Goal: Information Seeking & Learning: Learn about a topic

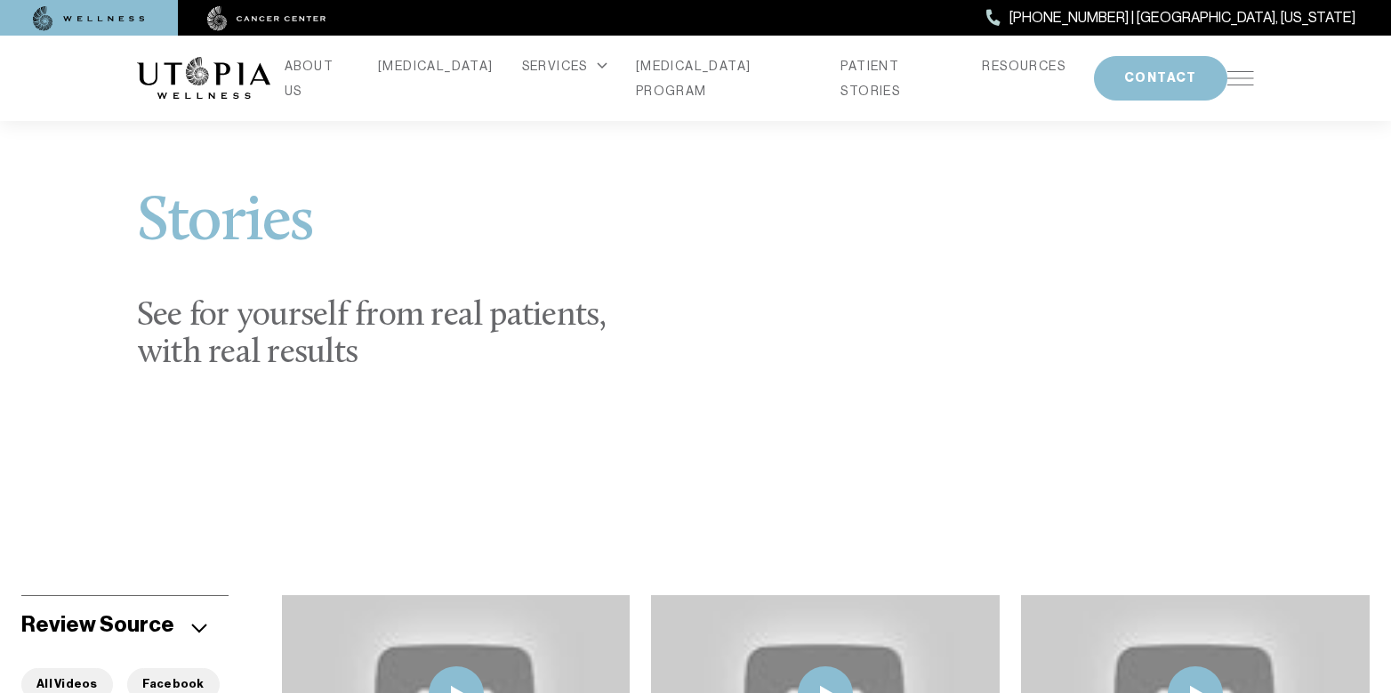
click at [113, 28] on img at bounding box center [89, 18] width 112 height 25
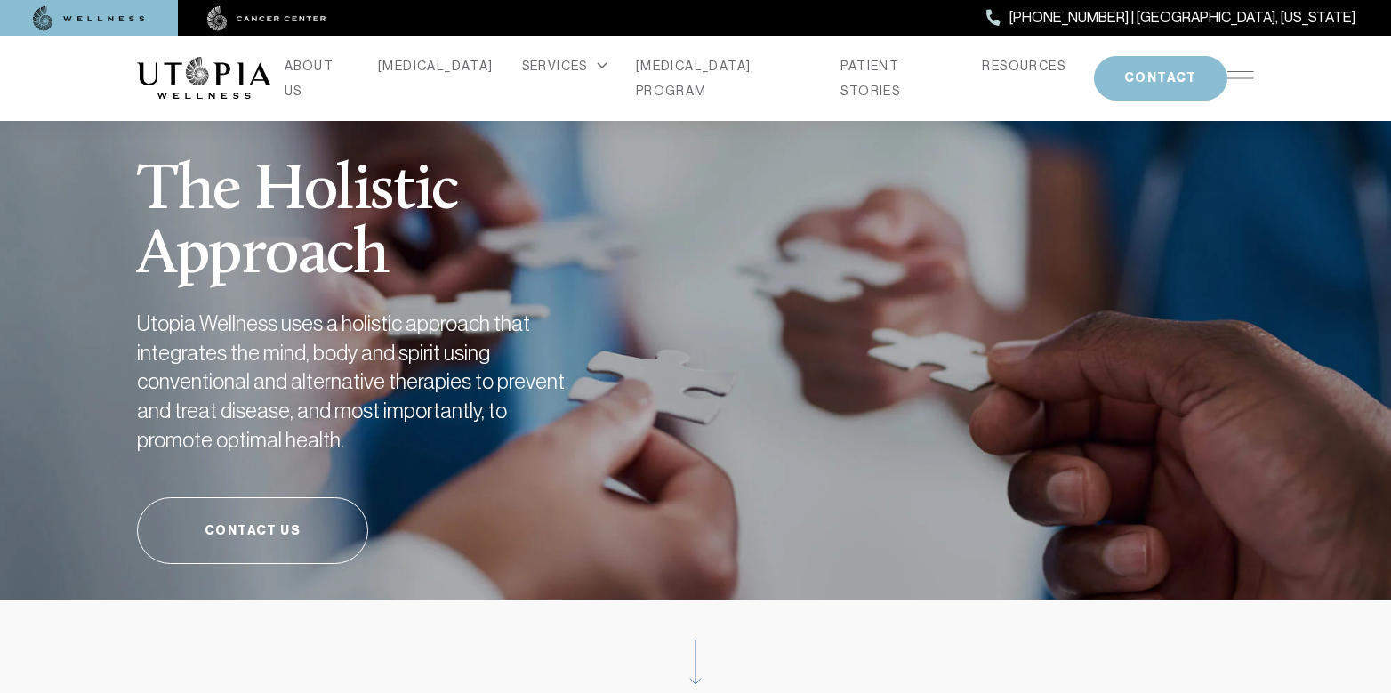
click at [288, 8] on img at bounding box center [266, 18] width 119 height 25
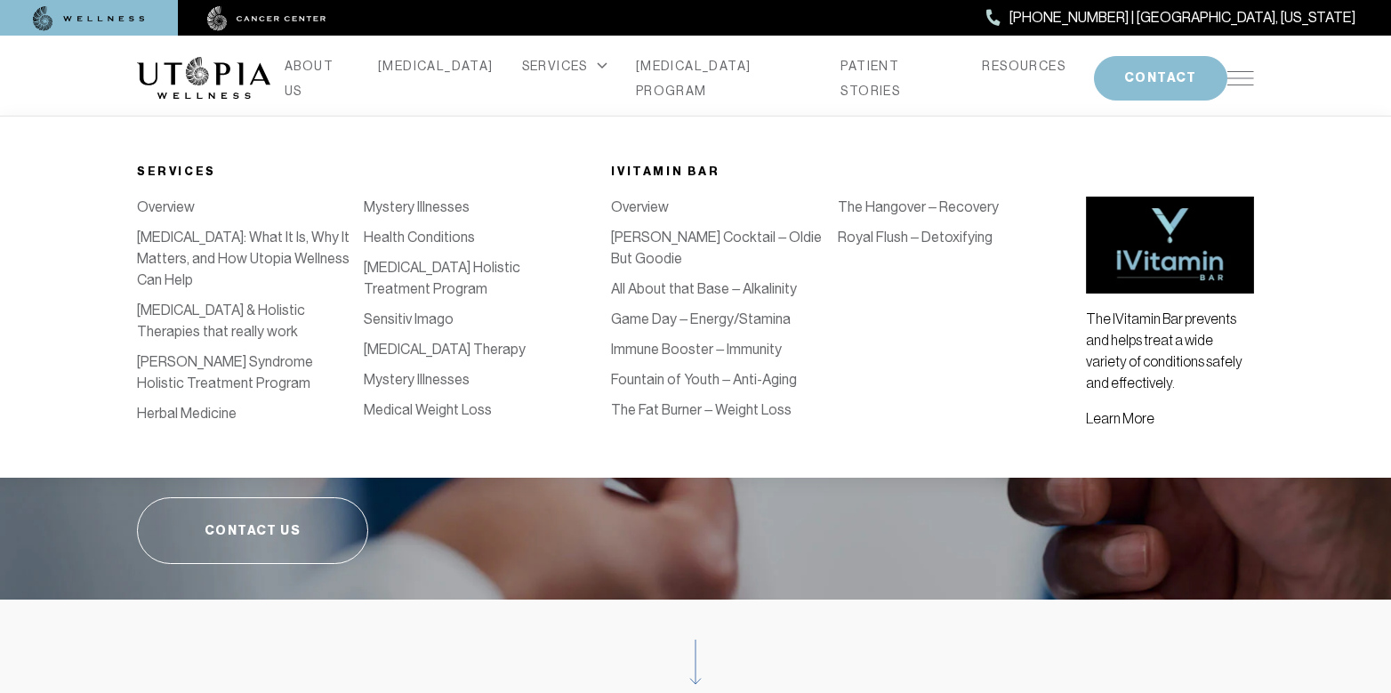
click at [208, 361] on link "[PERSON_NAME] Syndrome Holistic Treatment Program" at bounding box center [225, 372] width 176 height 38
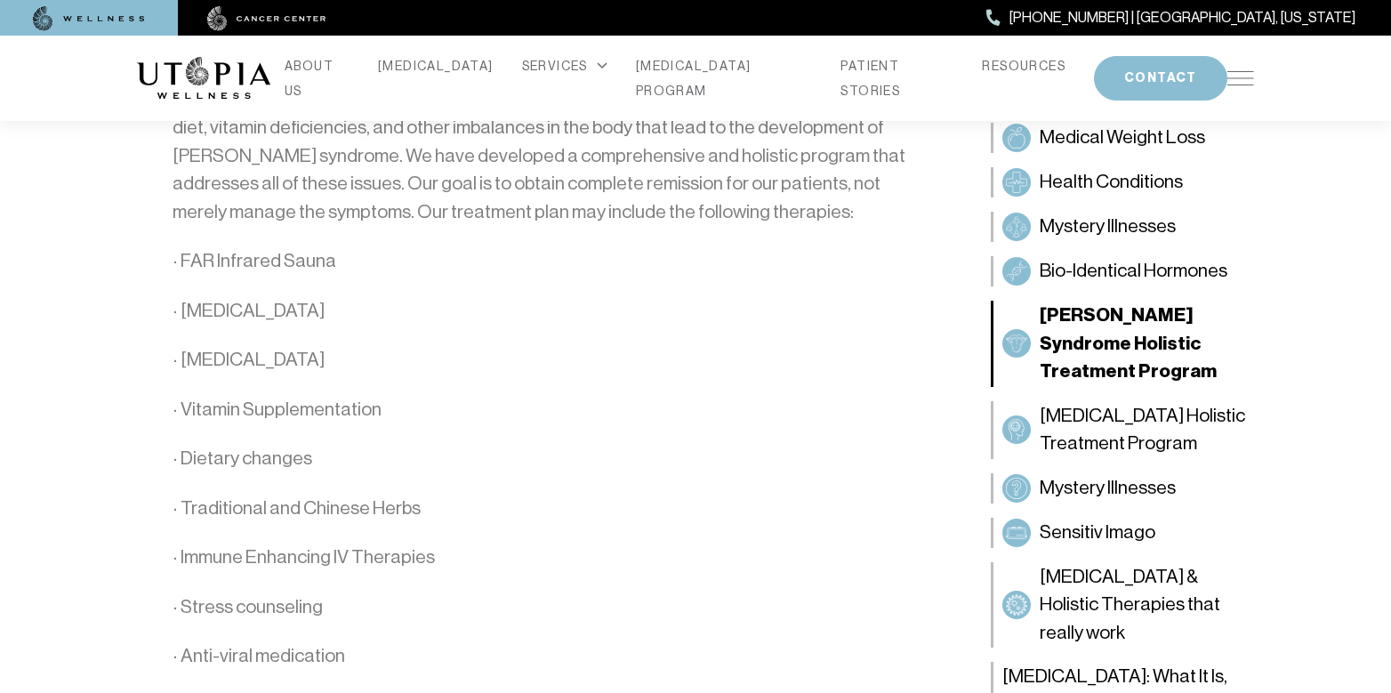
scroll to position [3585, 0]
